Goal: Register for event/course

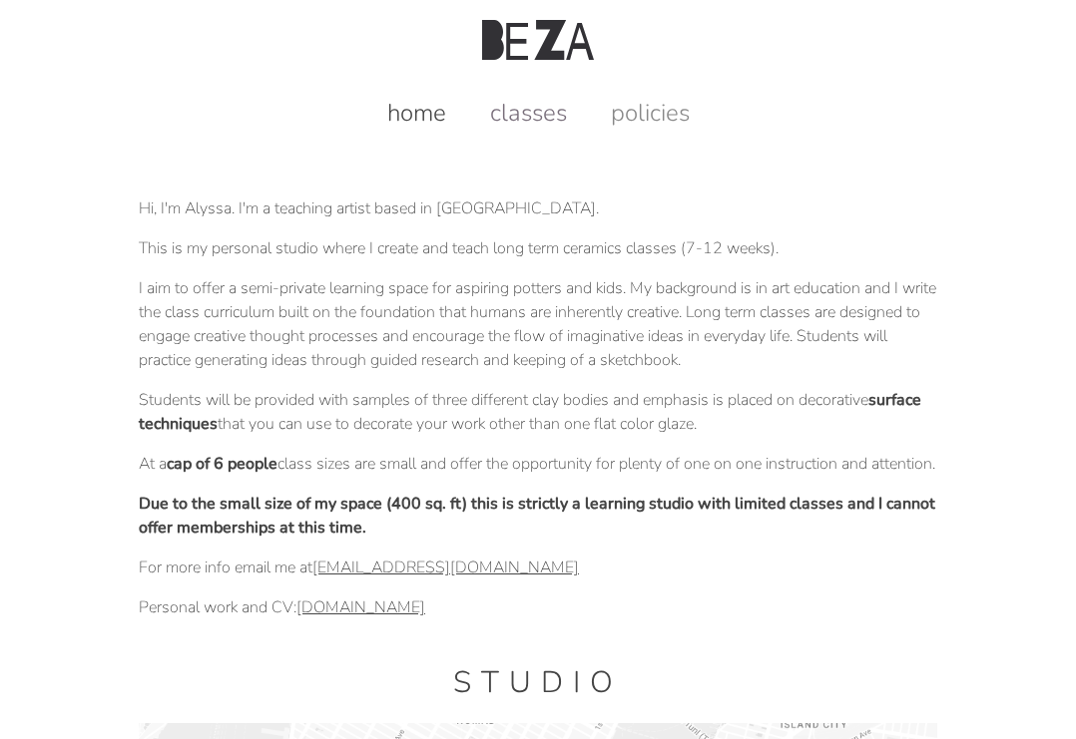
click at [535, 117] on link "classes" at bounding box center [528, 113] width 117 height 32
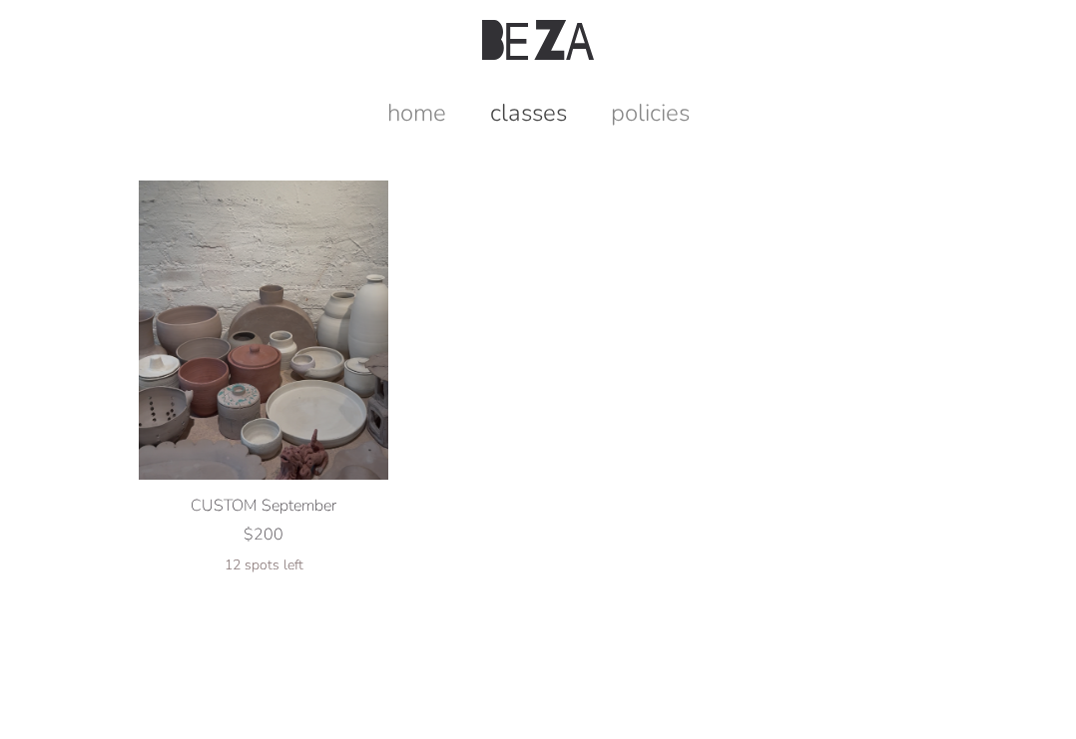
click at [312, 358] on img at bounding box center [263, 330] width 249 height 299
